Goal: Task Accomplishment & Management: Use online tool/utility

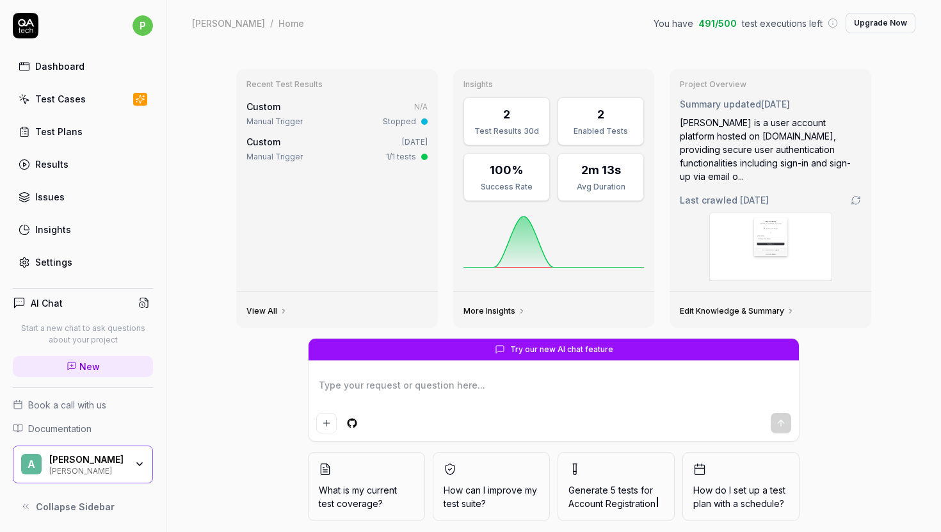
click at [63, 65] on div "Dashboard" at bounding box center [59, 66] width 49 height 13
type textarea "*"
click at [65, 96] on div "Test Cases" at bounding box center [60, 98] width 51 height 13
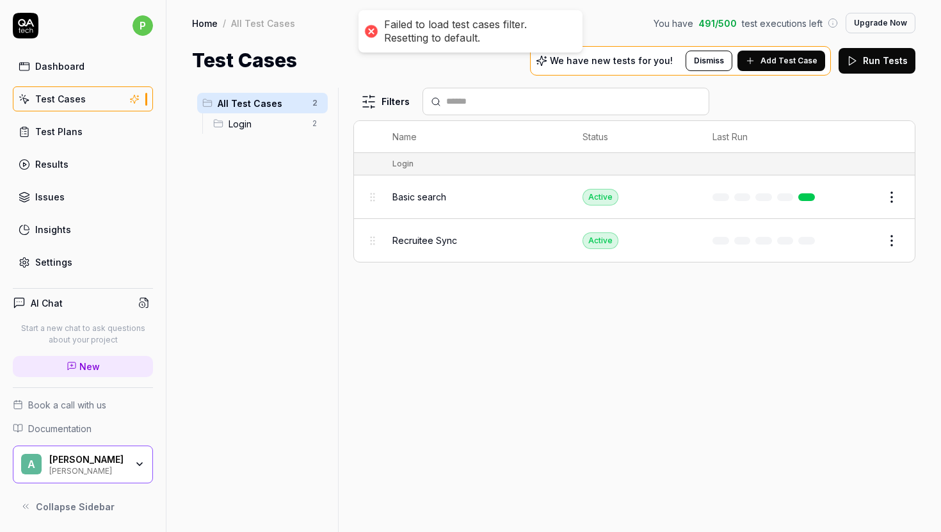
click at [367, 31] on div at bounding box center [371, 31] width 18 height 18
click at [392, 63] on div "Test Cases We have new tests for you! Dismiss Add Test Case Run Tests" at bounding box center [553, 60] width 723 height 29
click at [766, 65] on span "Add Test Case" at bounding box center [788, 61] width 57 height 12
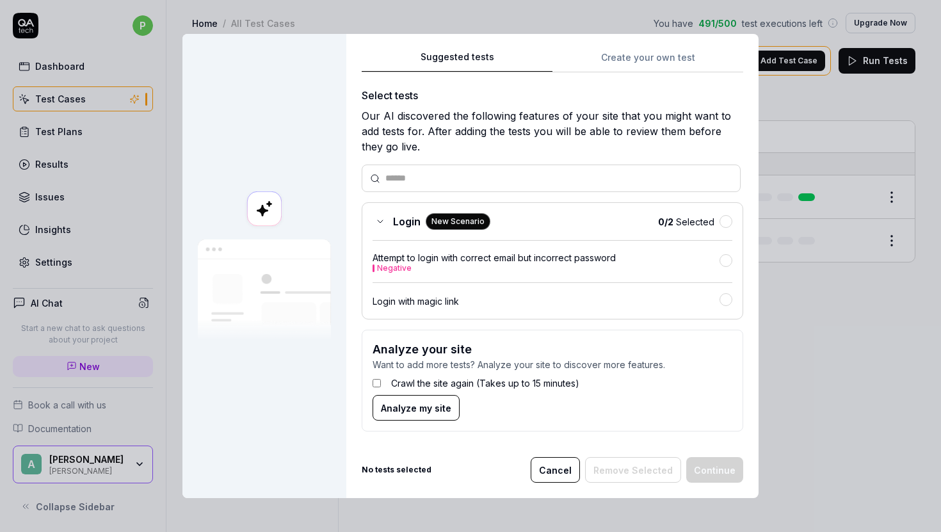
click at [565, 303] on div "Login with magic link" at bounding box center [546, 300] width 347 height 13
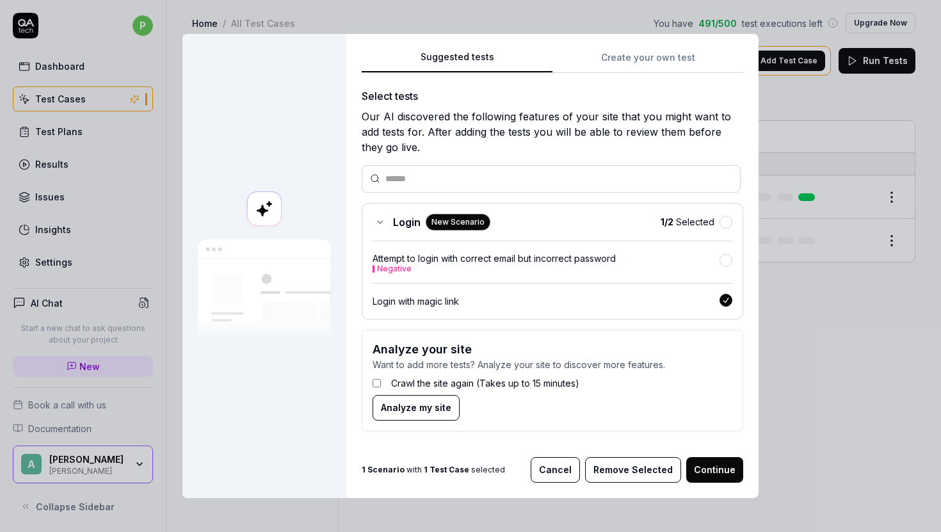
click at [444, 406] on span "Analyze my site" at bounding box center [416, 407] width 70 height 13
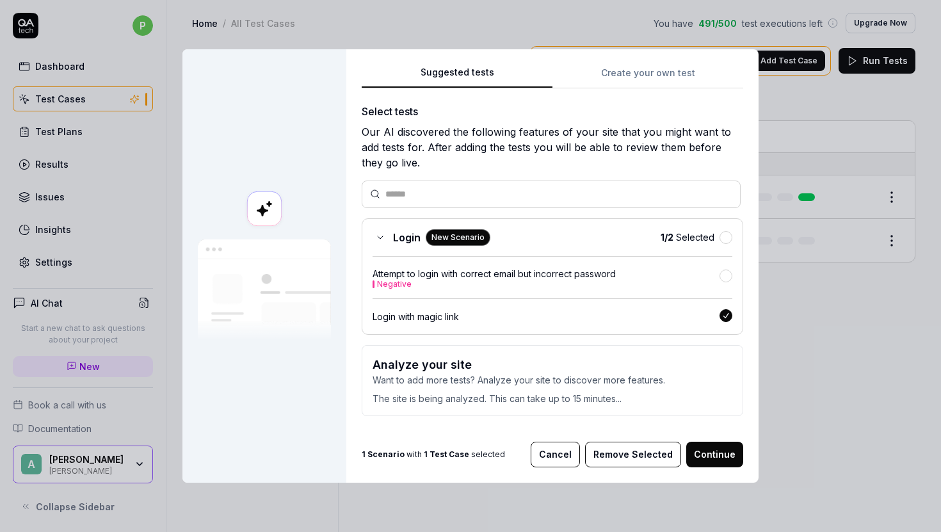
click at [709, 446] on button "Continue" at bounding box center [714, 455] width 57 height 26
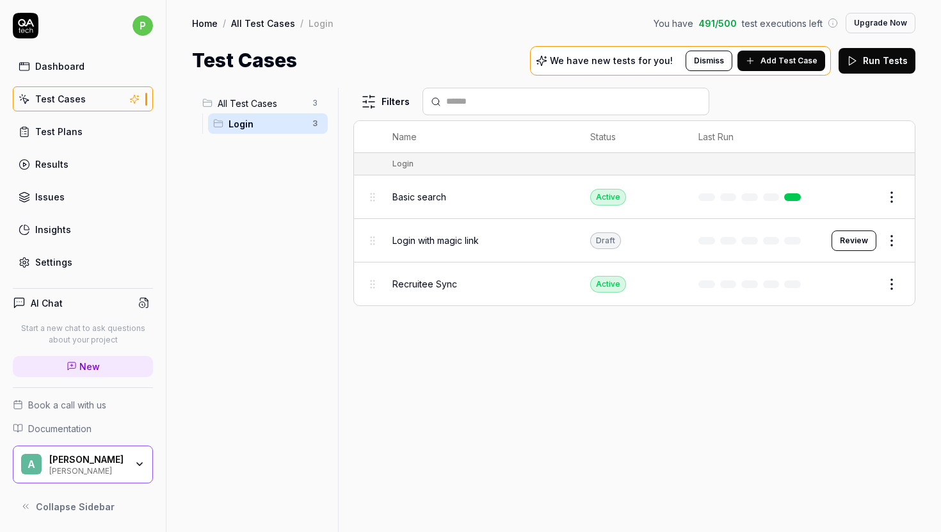
click at [552, 191] on div "Basic search" at bounding box center [478, 196] width 172 height 13
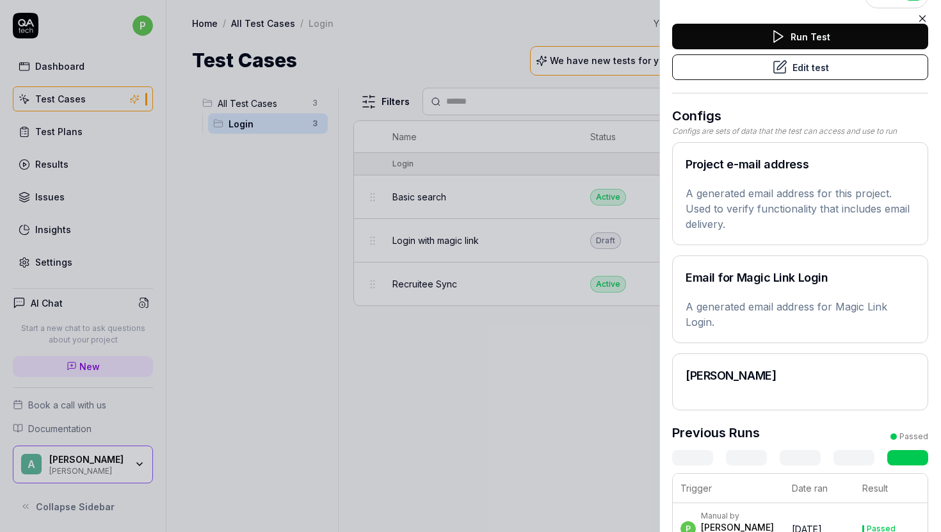
scroll to position [91, 0]
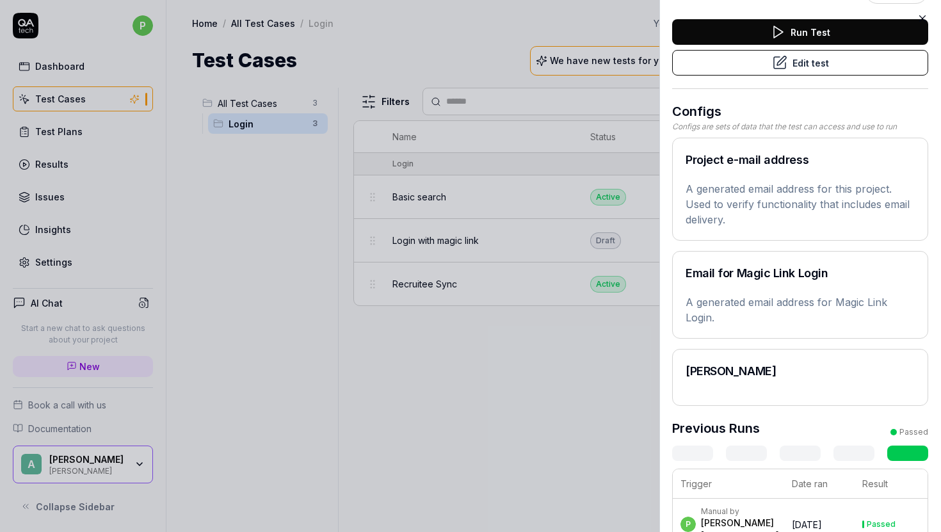
click at [519, 414] on div at bounding box center [470, 266] width 941 height 532
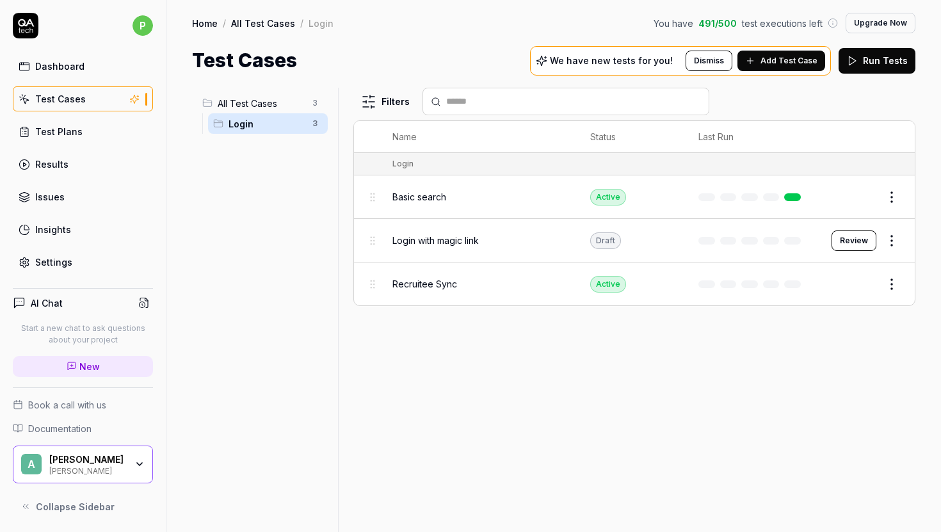
click at [887, 236] on html "p Dashboard Test Cases Test Plans Results Issues Insights Settings AI Chat Star…" at bounding box center [470, 266] width 941 height 532
click at [810, 438] on div "Delete" at bounding box center [839, 435] width 122 height 28
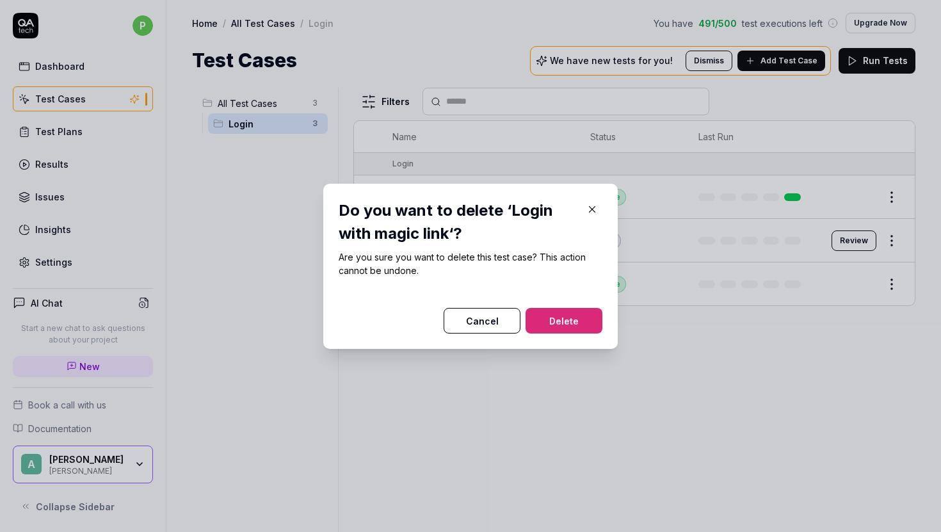
click at [574, 325] on button "Delete" at bounding box center [564, 321] width 77 height 26
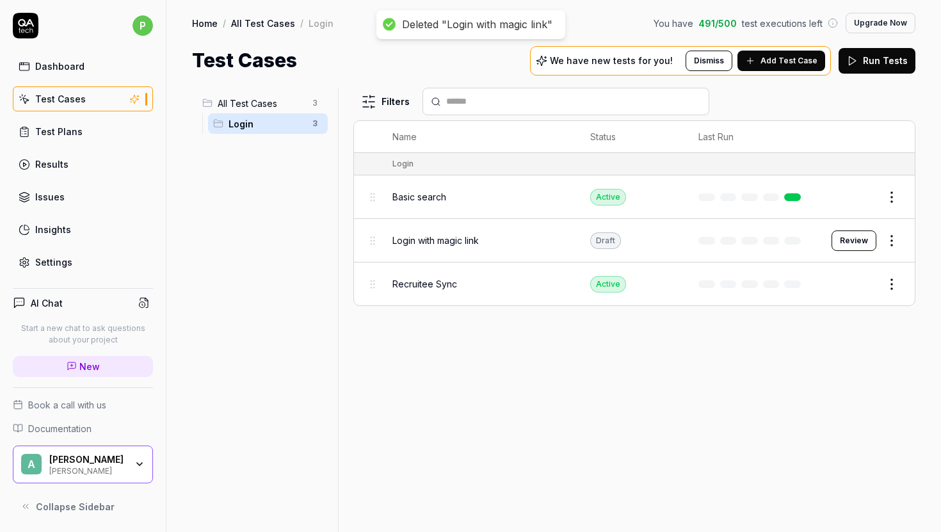
click at [766, 56] on span "Add Test Case" at bounding box center [788, 61] width 57 height 12
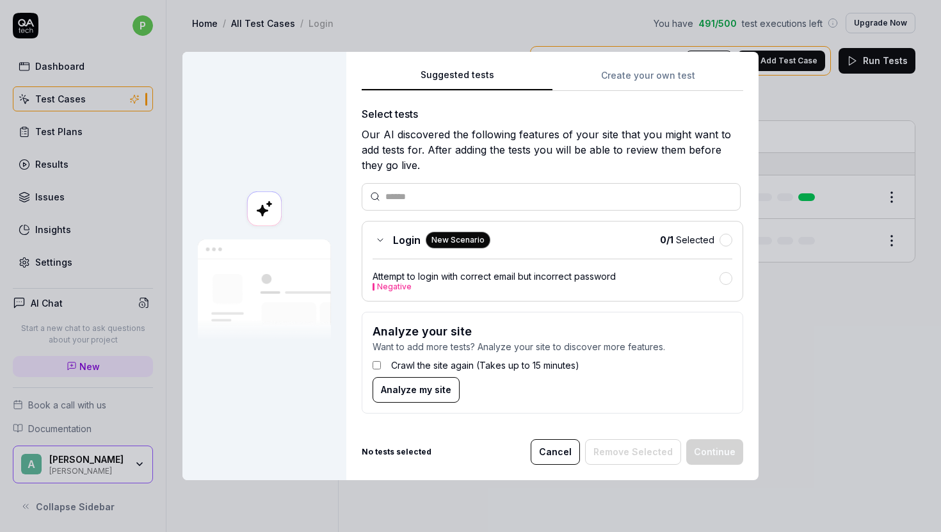
click at [399, 390] on span "Analyze my site" at bounding box center [416, 389] width 70 height 13
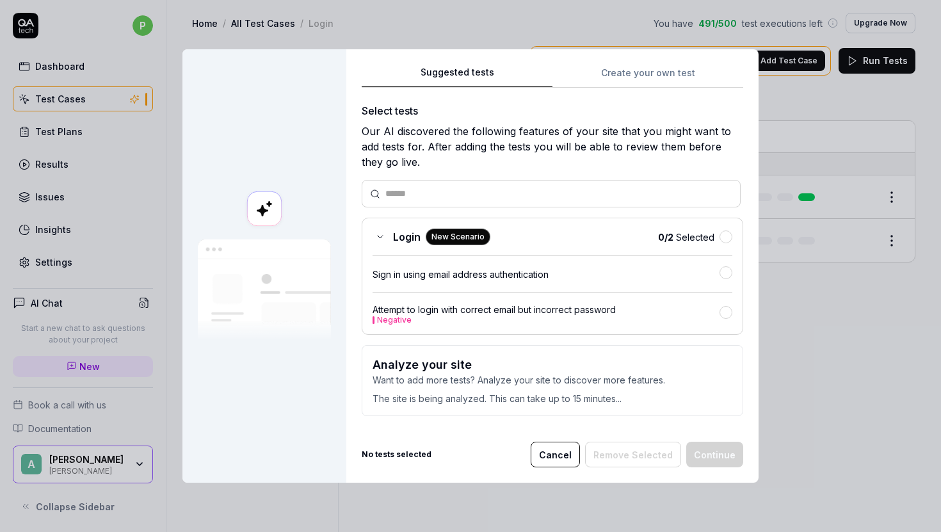
click at [511, 357] on h3 "Analyze your site" at bounding box center [553, 364] width 360 height 17
click at [466, 385] on p "Want to add more tests? Analyze your site to discover more features." at bounding box center [553, 379] width 360 height 13
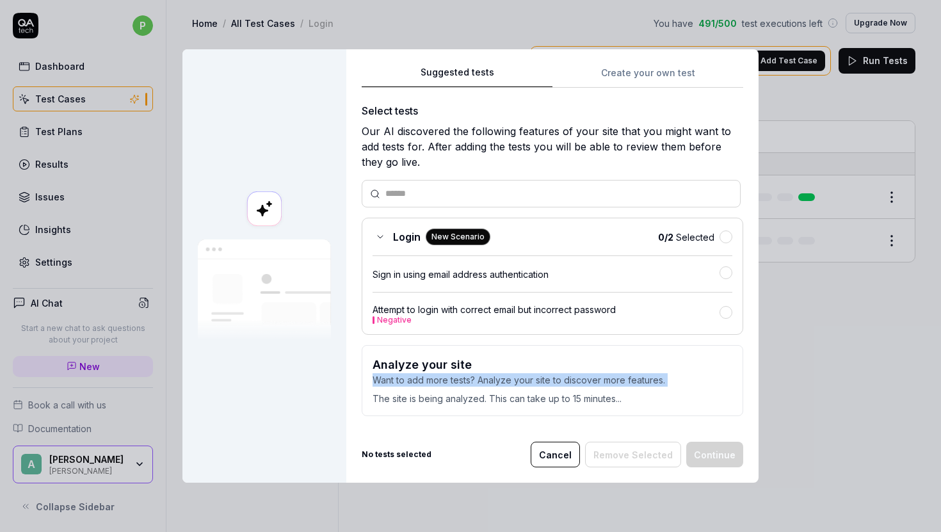
click at [466, 385] on p "Want to add more tests? Analyze your site to discover more features." at bounding box center [553, 379] width 360 height 13
click at [466, 389] on p "The site is being analyzed. This can take up to 15 minutes..." at bounding box center [553, 396] width 360 height 19
